Goal: Task Accomplishment & Management: Use online tool/utility

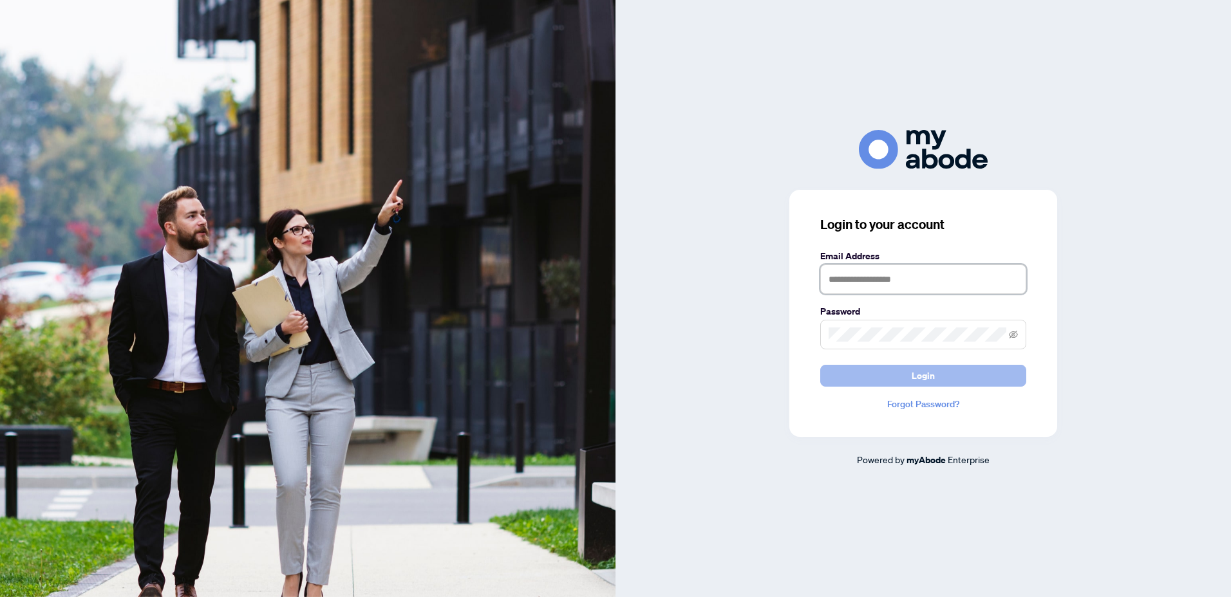
type input "**********"
click at [915, 377] on span "Login" at bounding box center [923, 376] width 23 height 21
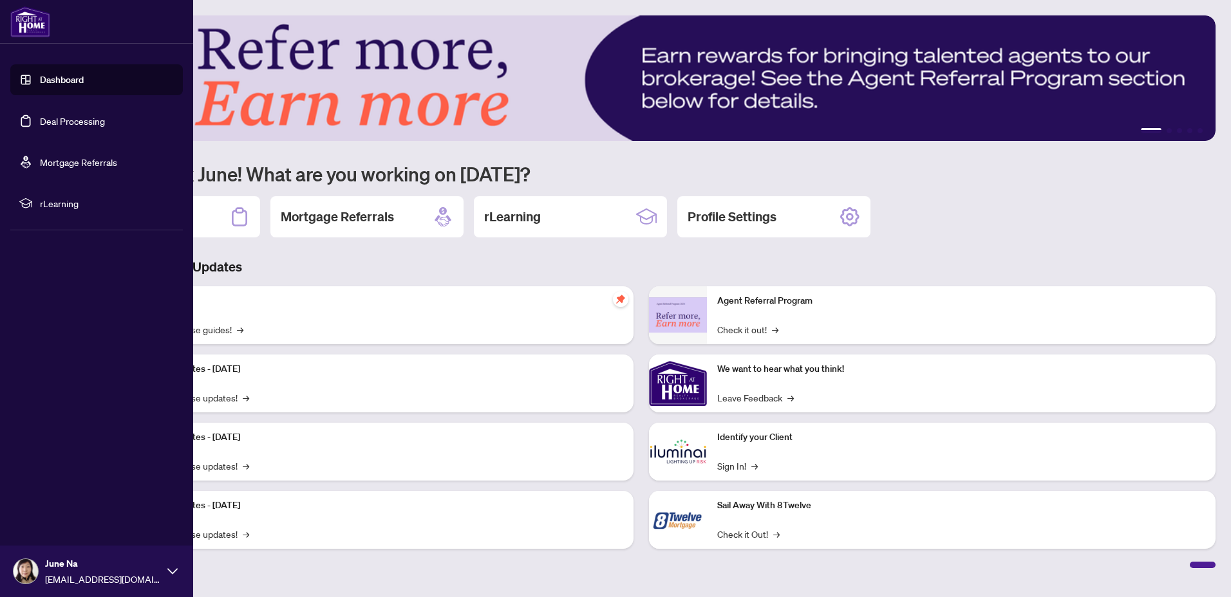
click at [59, 119] on link "Deal Processing" at bounding box center [72, 121] width 65 height 12
